Goal: Task Accomplishment & Management: Complete application form

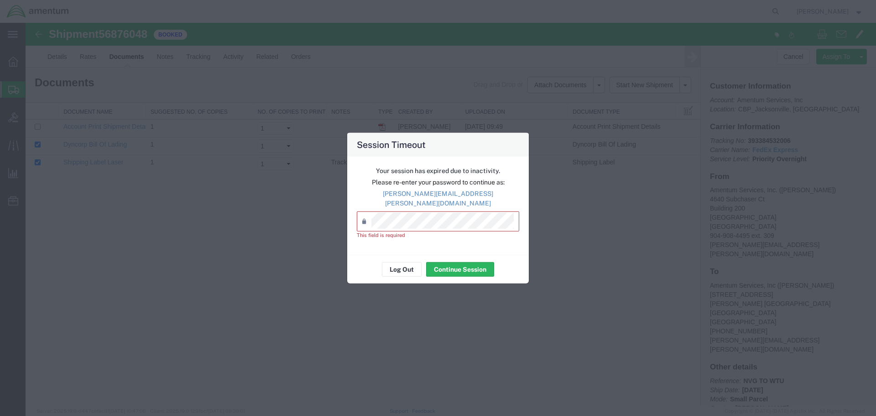
click at [718, 248] on div "Session Timeout Your session has expired due to inactivity. Please re-enter you…" at bounding box center [438, 208] width 876 height 416
click at [458, 211] on div "Password *" at bounding box center [438, 221] width 162 height 20
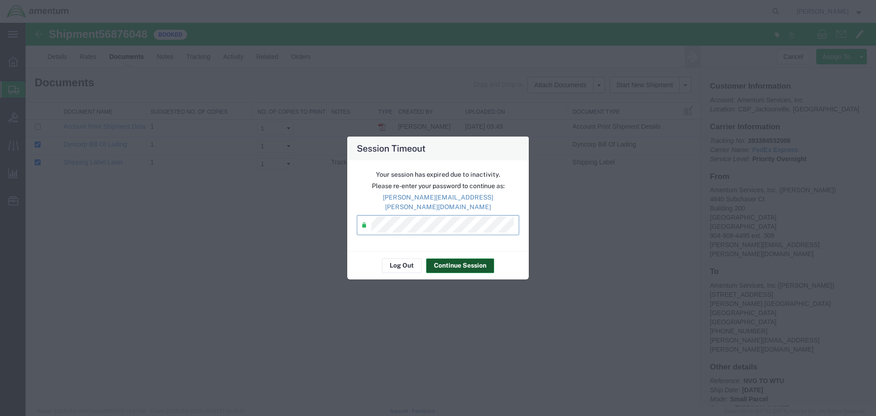
click at [458, 258] on button "Continue Session" at bounding box center [460, 265] width 68 height 15
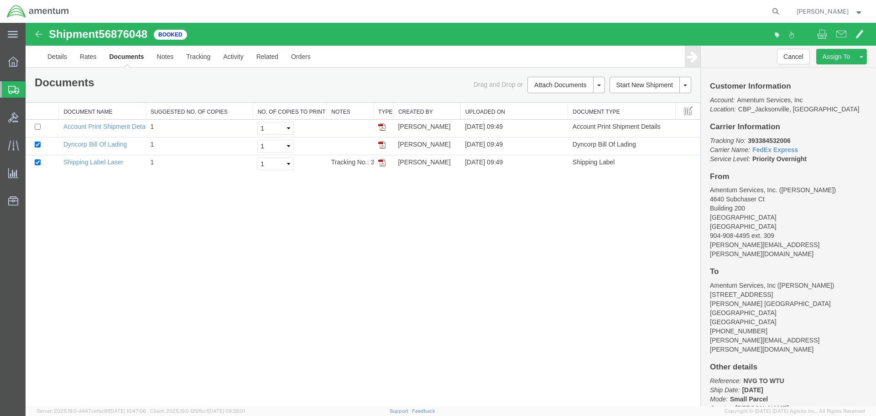
click at [0, 0] on span "Create Shipment" at bounding box center [0, 0] width 0 height 0
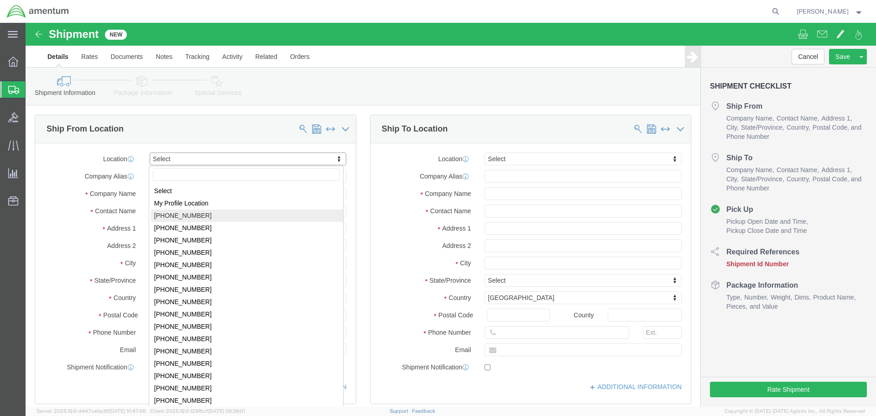
select select "MYPROFILE"
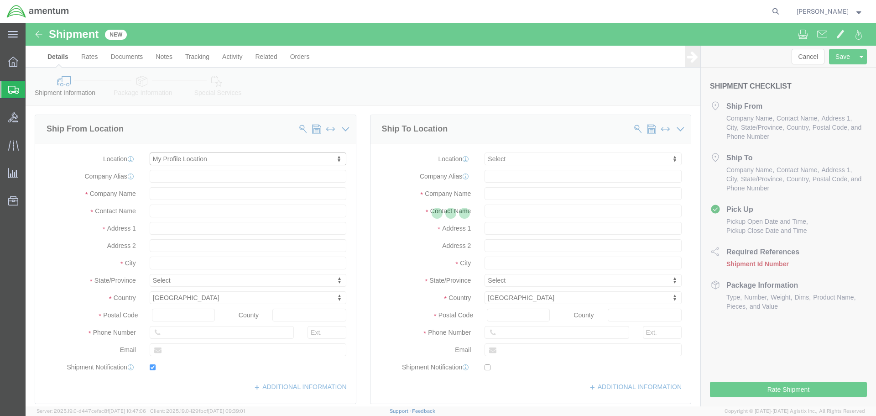
type input "Amentum Services, Inc."
type input "[PERSON_NAME]"
type input "4640 Subchaser Ct"
type input "Building 200"
type input "[GEOGRAPHIC_DATA]"
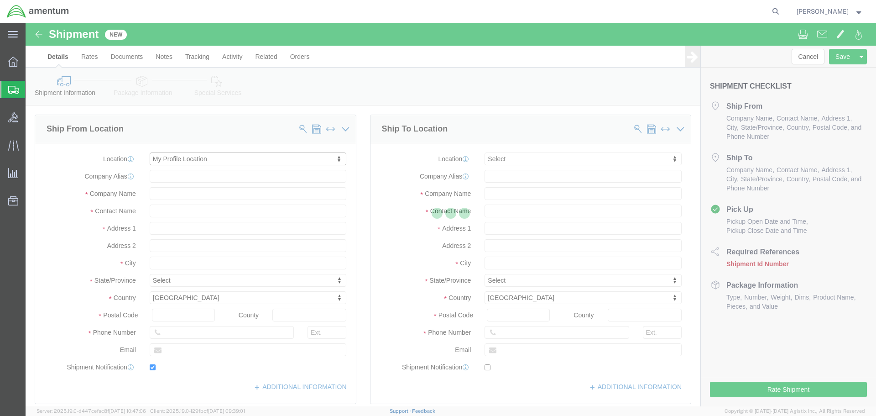
type input "32244"
type input "[PHONE_NUMBER]"
type input "309"
type input "[PERSON_NAME][EMAIL_ADDRESS][PERSON_NAME][DOMAIN_NAME]"
checkbox input "true"
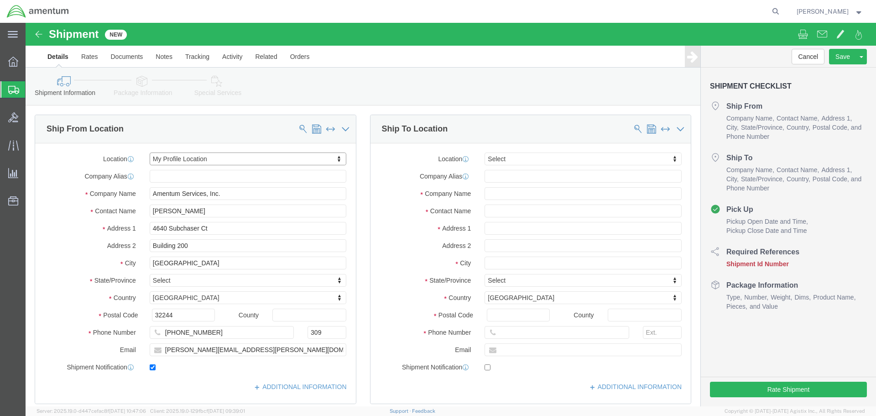
select select "FL"
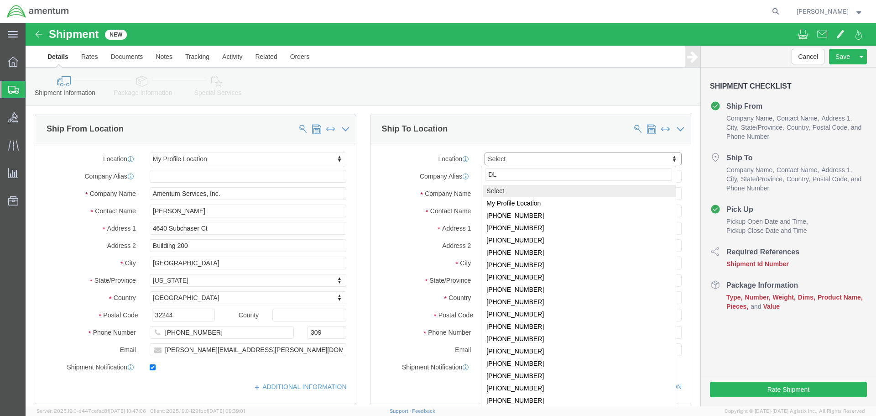
type input "DLR"
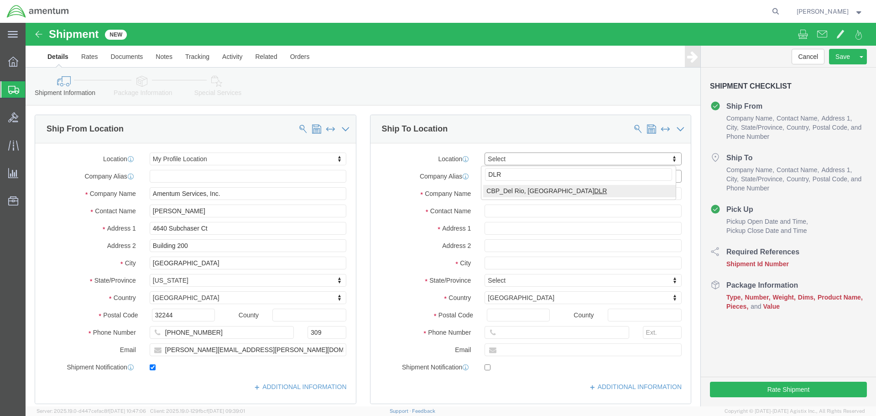
select select "49937"
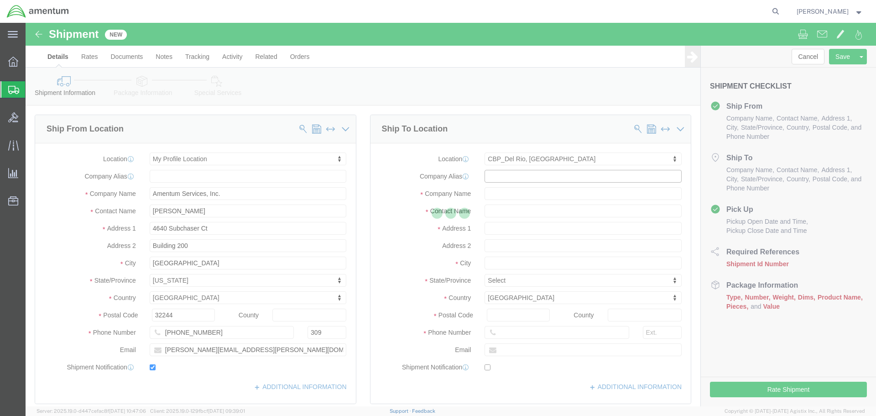
type input "Amentum Services, Inc."
type input "[STREET_ADDRESS]"
type input "[GEOGRAPHIC_DATA]"
type input "[PERSON_NAME]"
type input "78840"
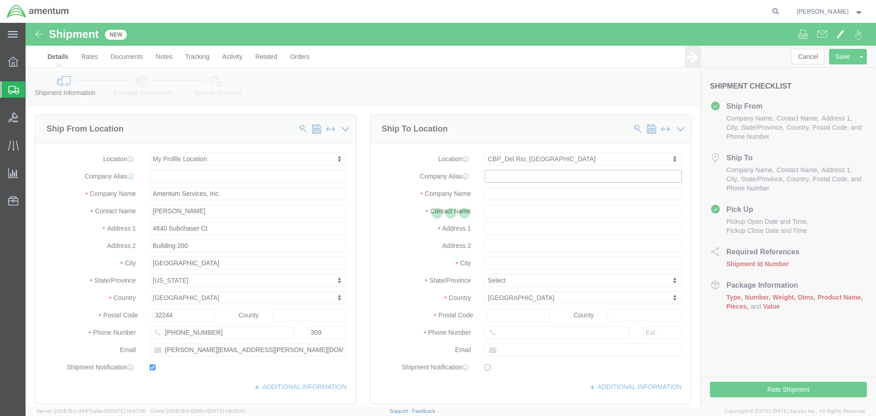
type input "[PHONE_NUMBER]"
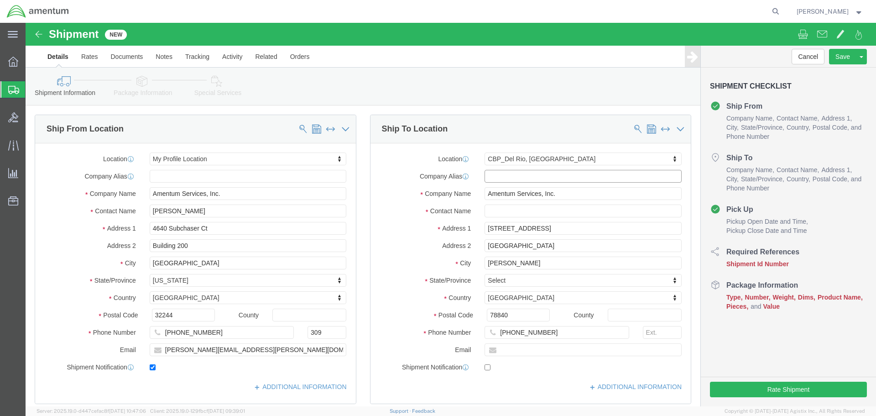
select select "[GEOGRAPHIC_DATA]"
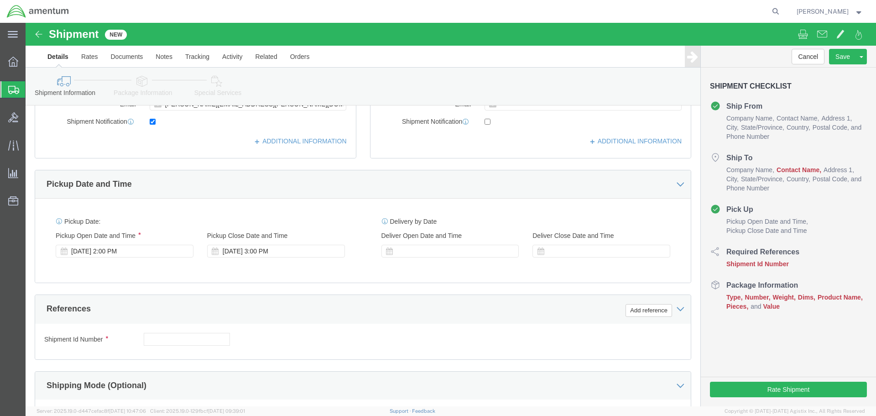
scroll to position [319, 0]
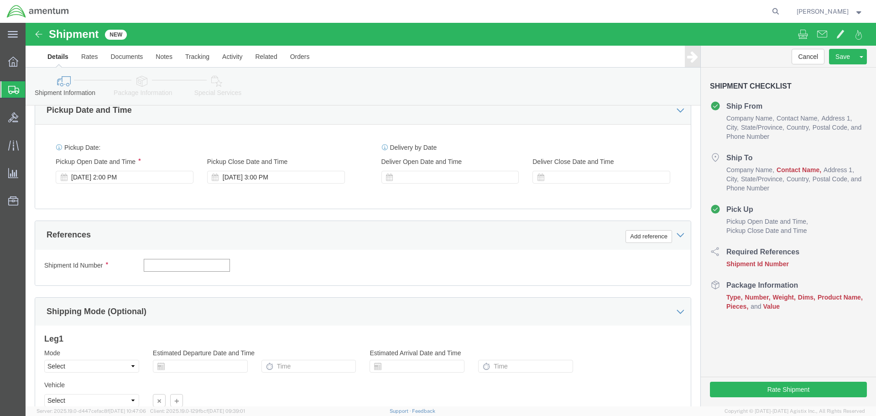
click input "text"
type input "M"
type input "MAP TO DLR"
click button "Add reference"
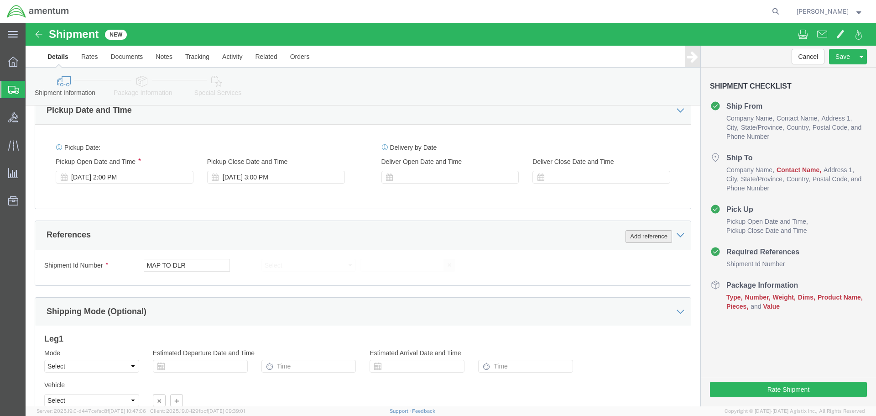
click button "Add reference"
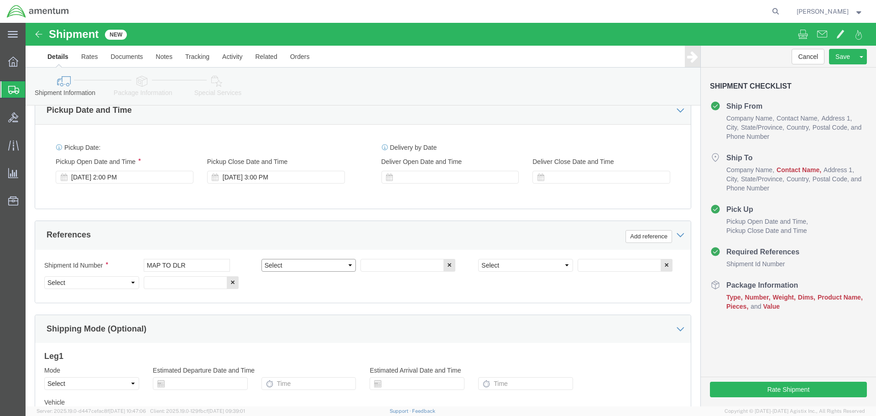
click select "Select Account Type Activity ID Airline Appointment Number ASN Batch Request # …"
select select "PROJNUM"
click select "Select Account Type Activity ID Airline Appointment Number ASN Batch Request # …"
type input "6118.03.03.2219.000.SER.0000"
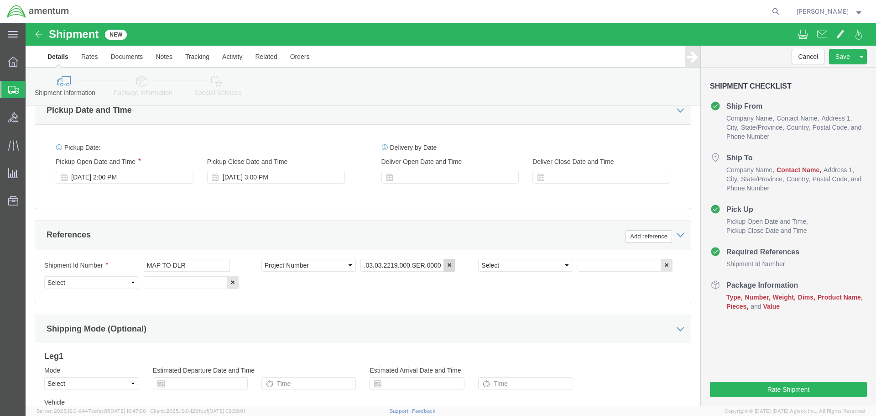
scroll to position [0, 0]
select select "DEPT"
type input "CBP"
select select "CUSTREF"
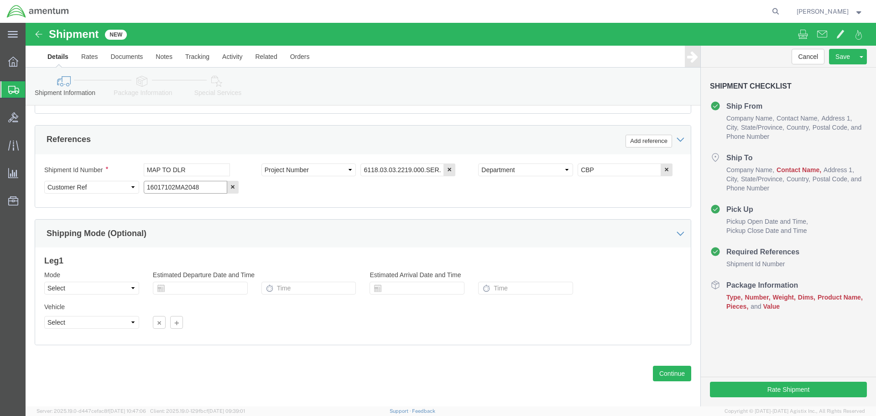
scroll to position [418, 0]
type input "16017102MA2048"
click button "Continue"
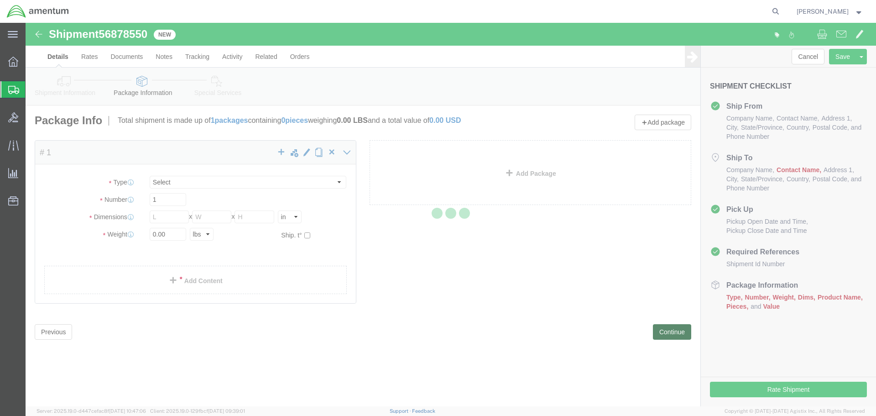
select select "CBOX"
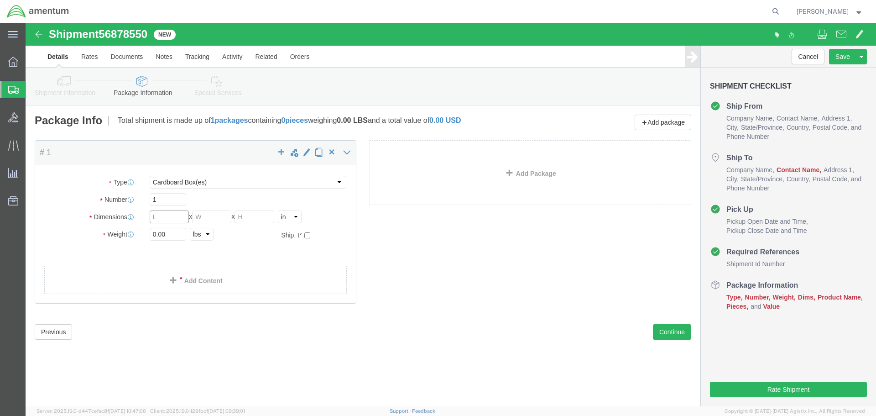
click input "text"
type input "17"
type input "11"
type input "12"
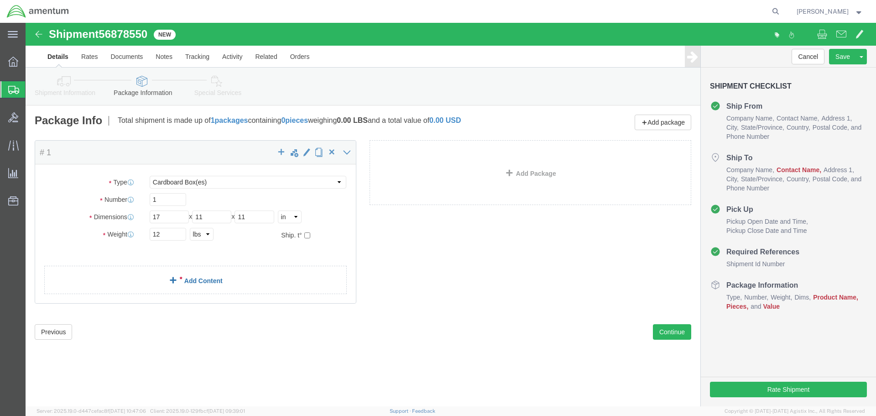
click link "Add Content"
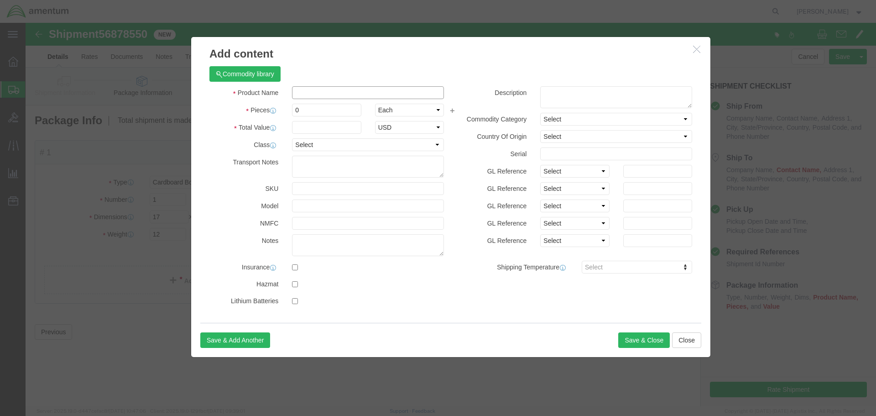
click input "text"
type input "AMS7102"
type input "1"
type input "25000"
click input "text"
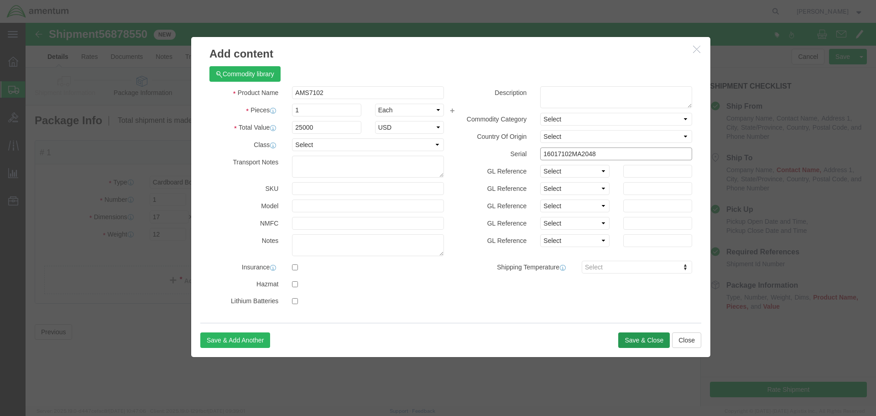
type input "16017102MA2048"
click button "Save & Close"
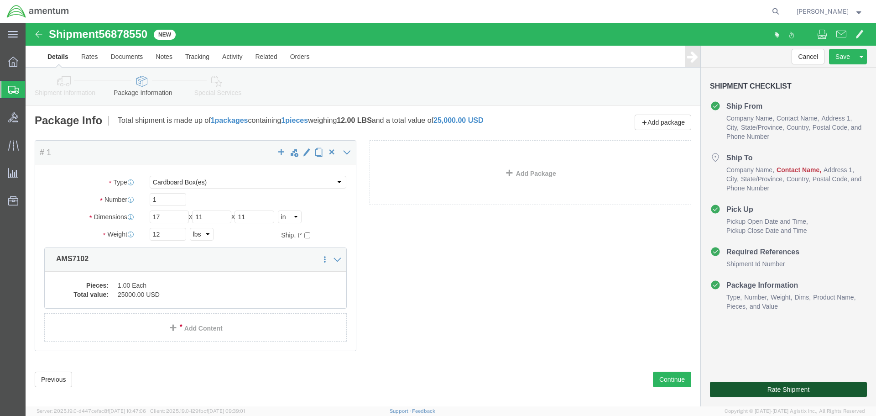
click button "Rate Shipment"
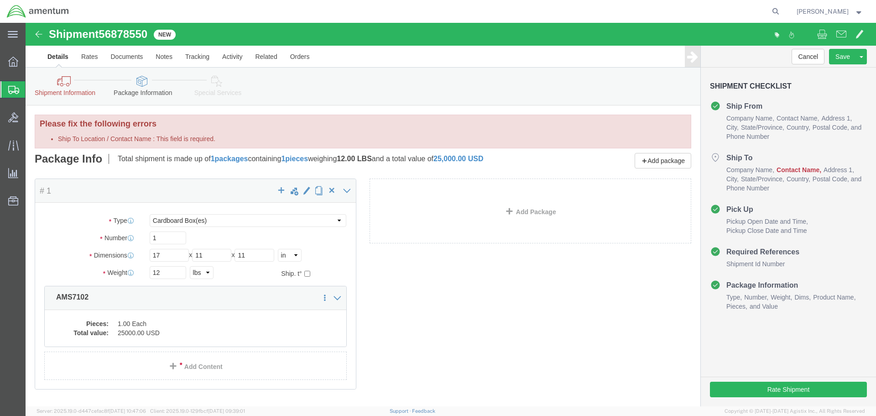
click icon
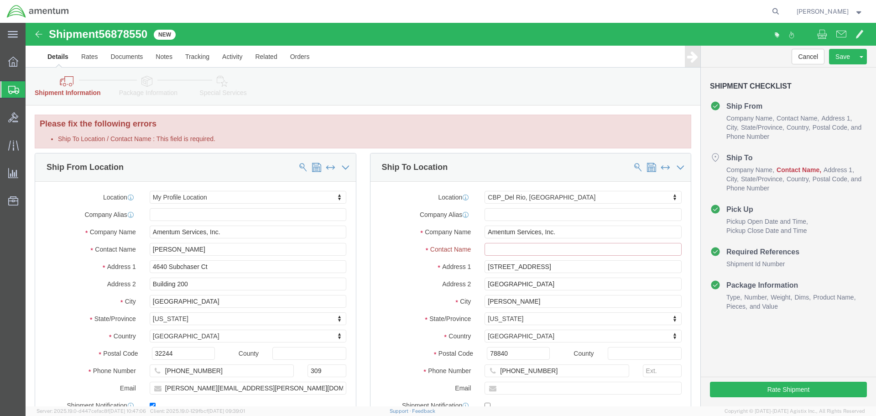
click input "Ship To Location / Contact Name : This field is required."
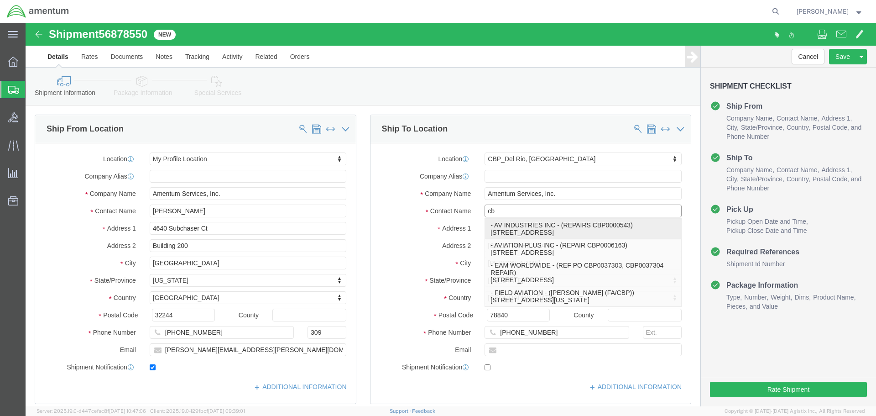
type input "c"
type input "CBP"
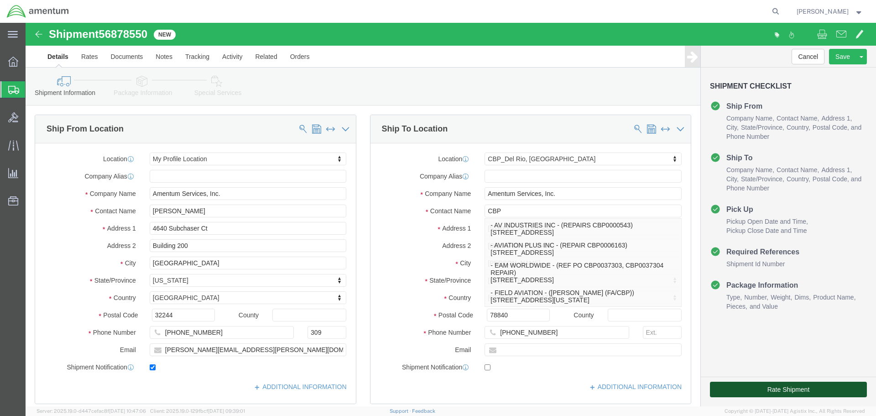
click button "Rate Shipment"
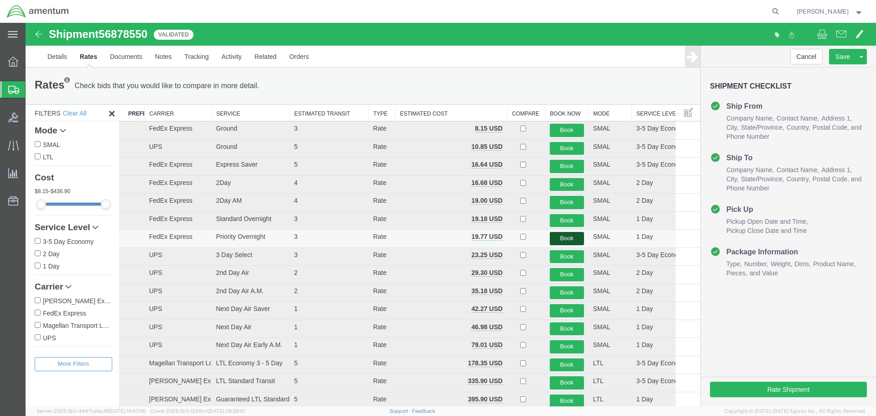
click at [562, 239] on button "Book" at bounding box center [567, 238] width 34 height 13
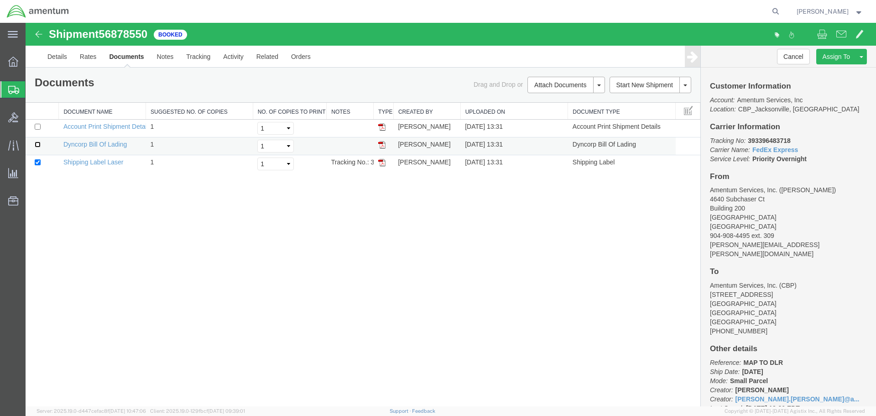
click at [35, 145] on input "checkbox" at bounding box center [38, 144] width 6 height 6
checkbox input "true"
click at [556, 102] on link "Print Documents" at bounding box center [564, 101] width 79 height 14
click at [431, 225] on div "Shipment 56878550 3 of 3 Booked Details Rates Documents Notes Tracking Activity…" at bounding box center [451, 214] width 851 height 383
click at [763, 142] on b "393396483718" at bounding box center [769, 140] width 42 height 7
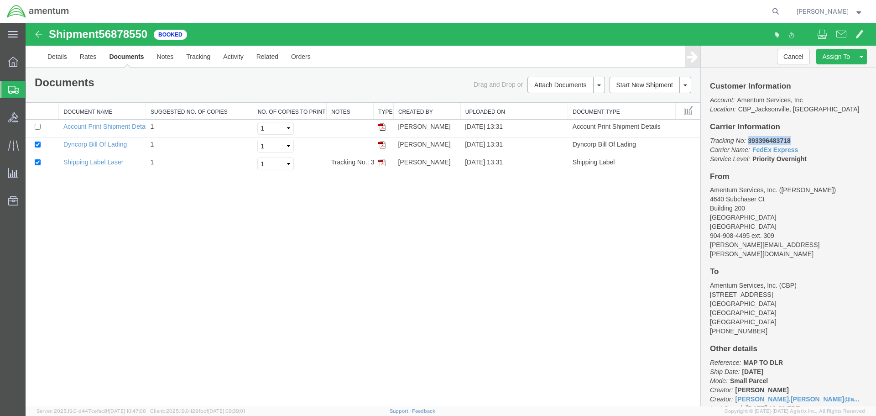
click at [763, 142] on b "393396483718" at bounding box center [769, 140] width 42 height 7
copy b "393396483718"
